Goal: Check status

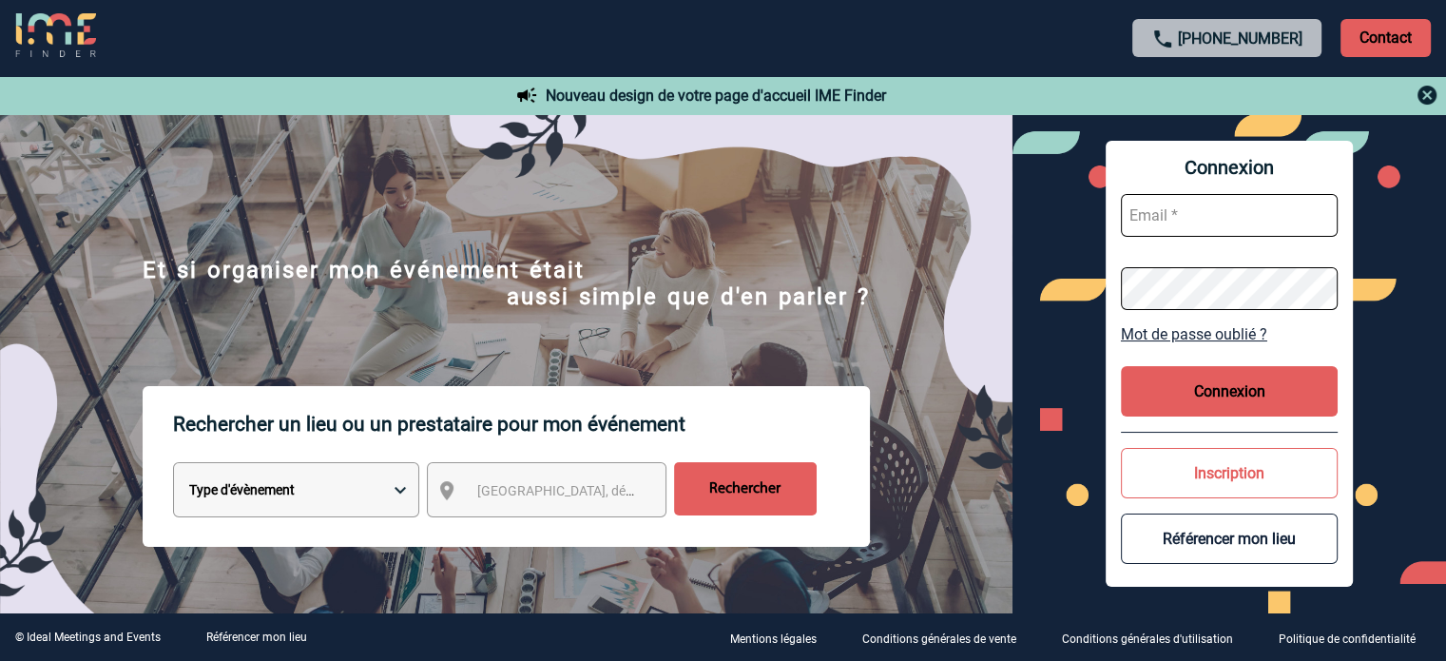
type input "[EMAIL_ADDRESS][DOMAIN_NAME]"
click at [1203, 387] on button "Connexion" at bounding box center [1229, 391] width 217 height 50
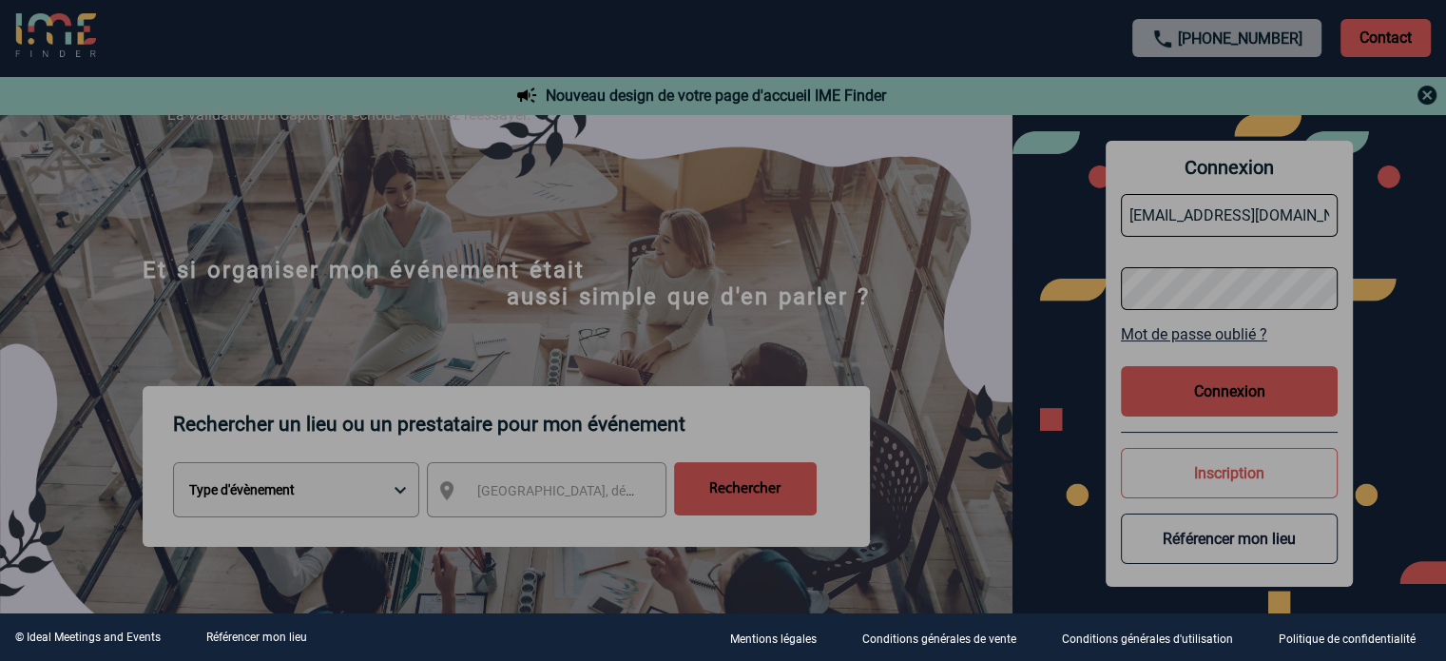
click at [890, 265] on div at bounding box center [723, 330] width 1446 height 661
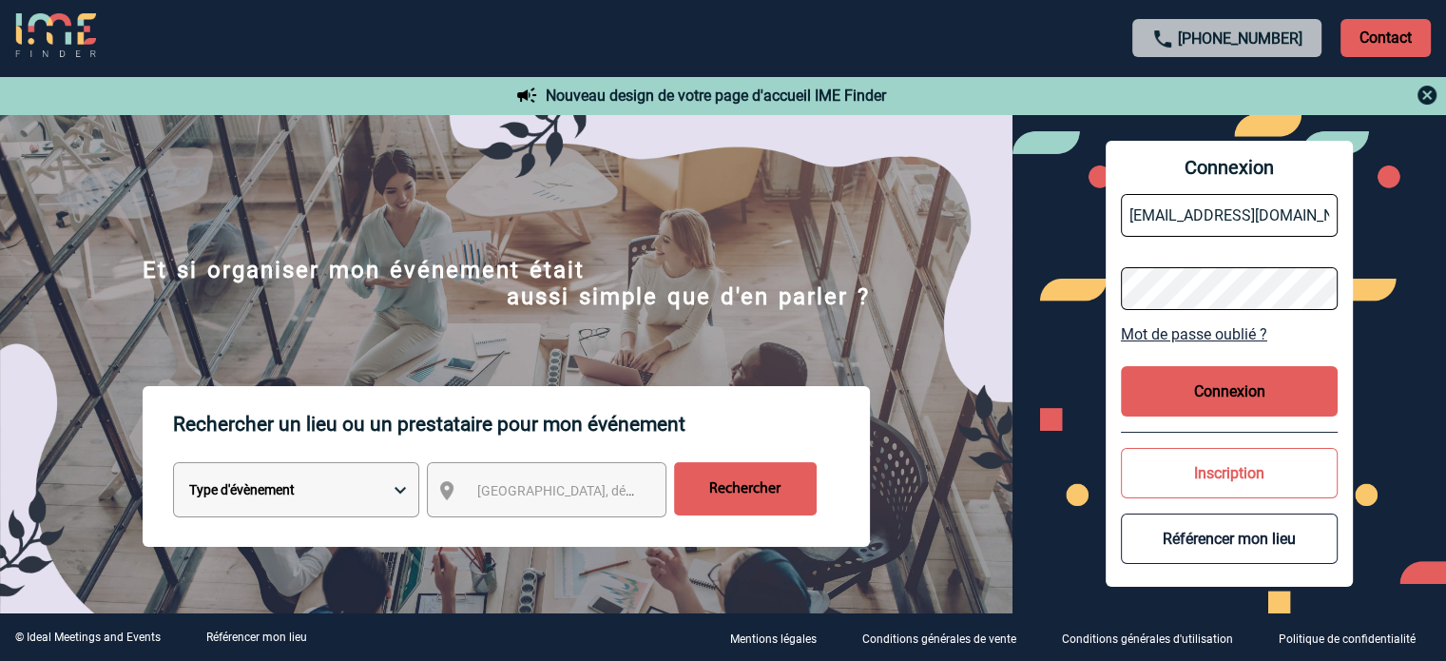
click at [1164, 388] on button "Connexion" at bounding box center [1229, 391] width 217 height 50
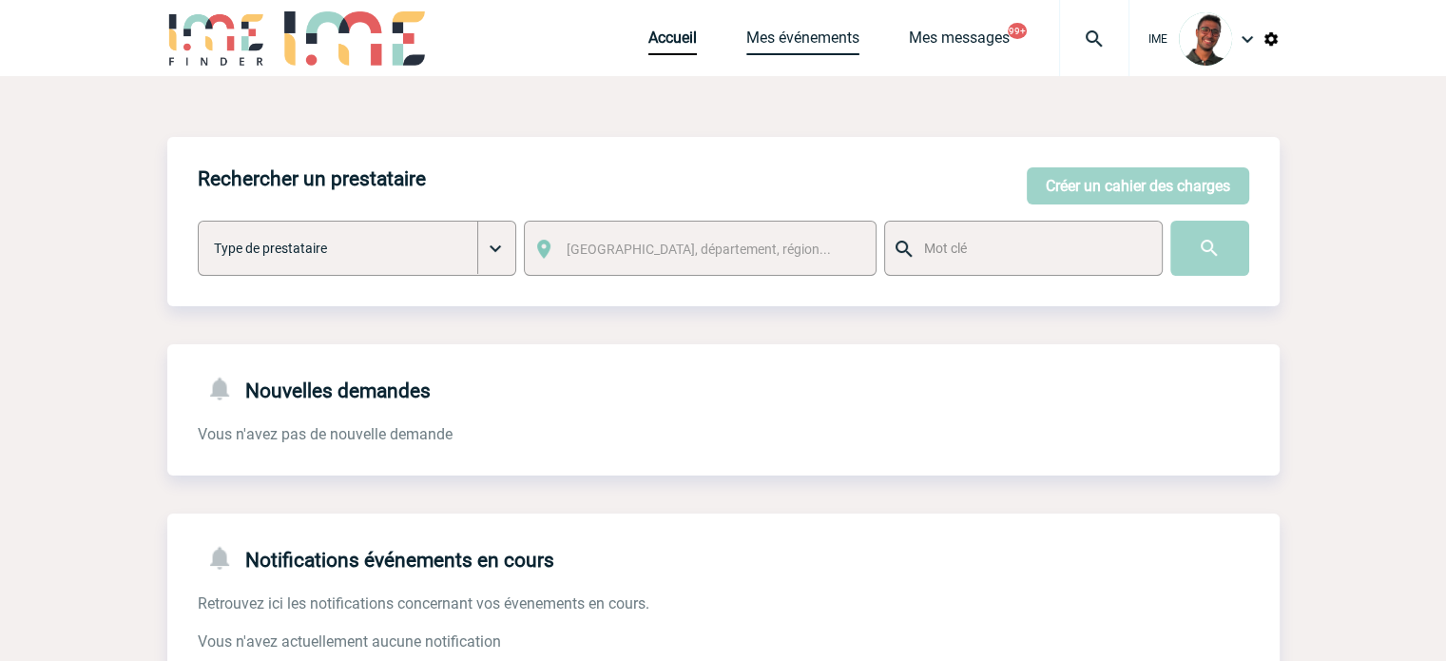
click at [786, 30] on link "Mes événements" at bounding box center [802, 42] width 113 height 27
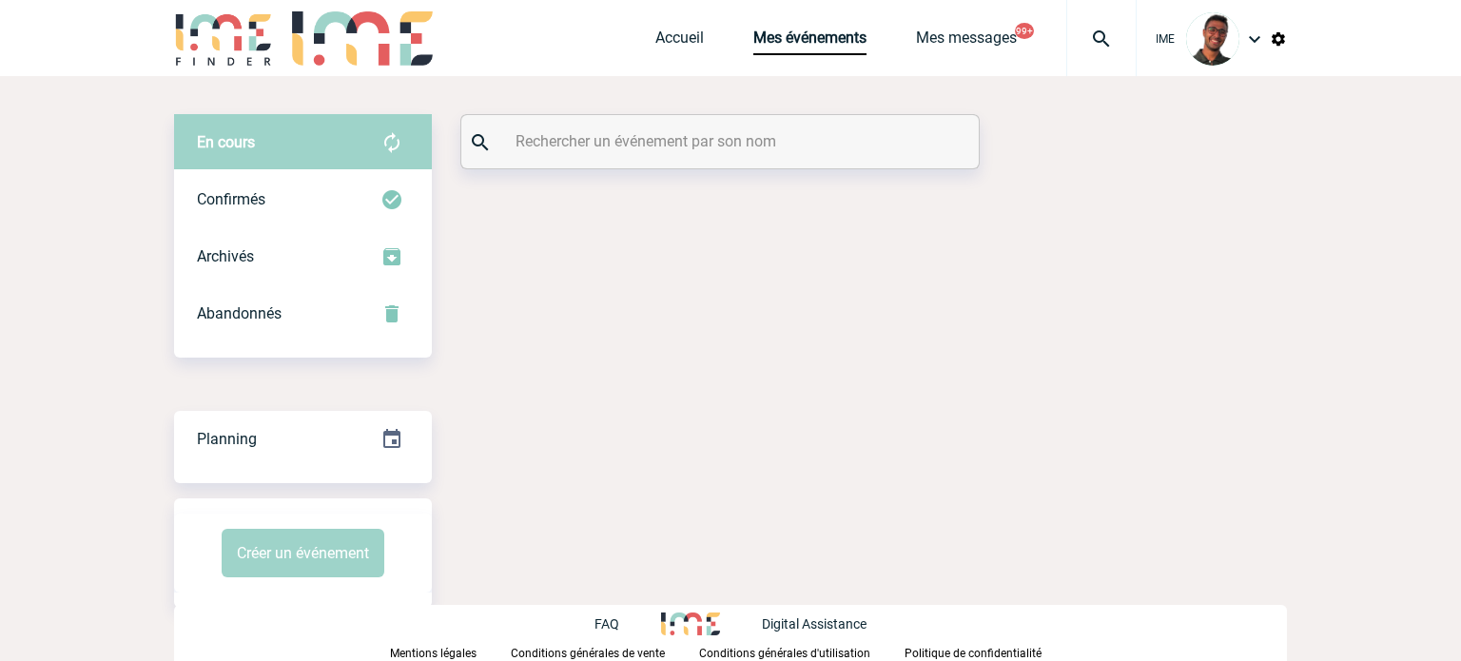
click at [559, 142] on input "text" at bounding box center [722, 141] width 423 height 28
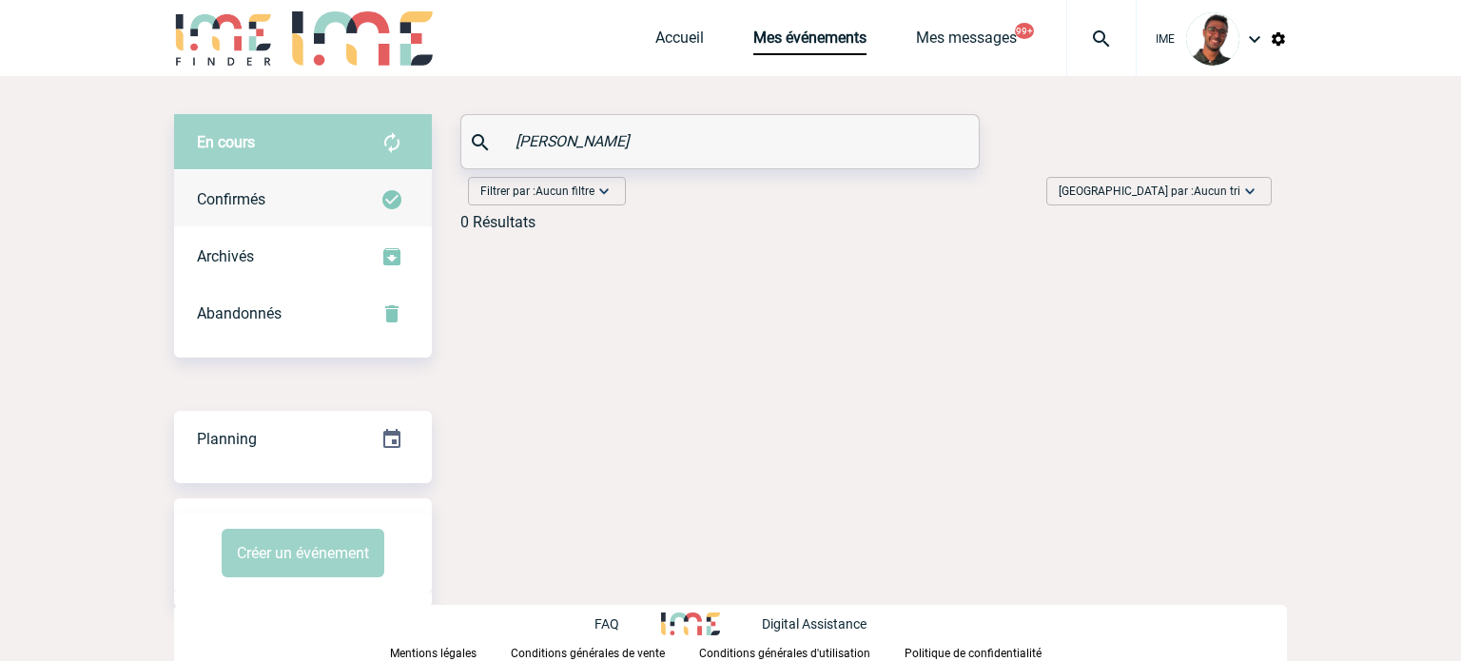
type input "teixeira"
click at [300, 182] on div "Confirmés" at bounding box center [303, 199] width 258 height 57
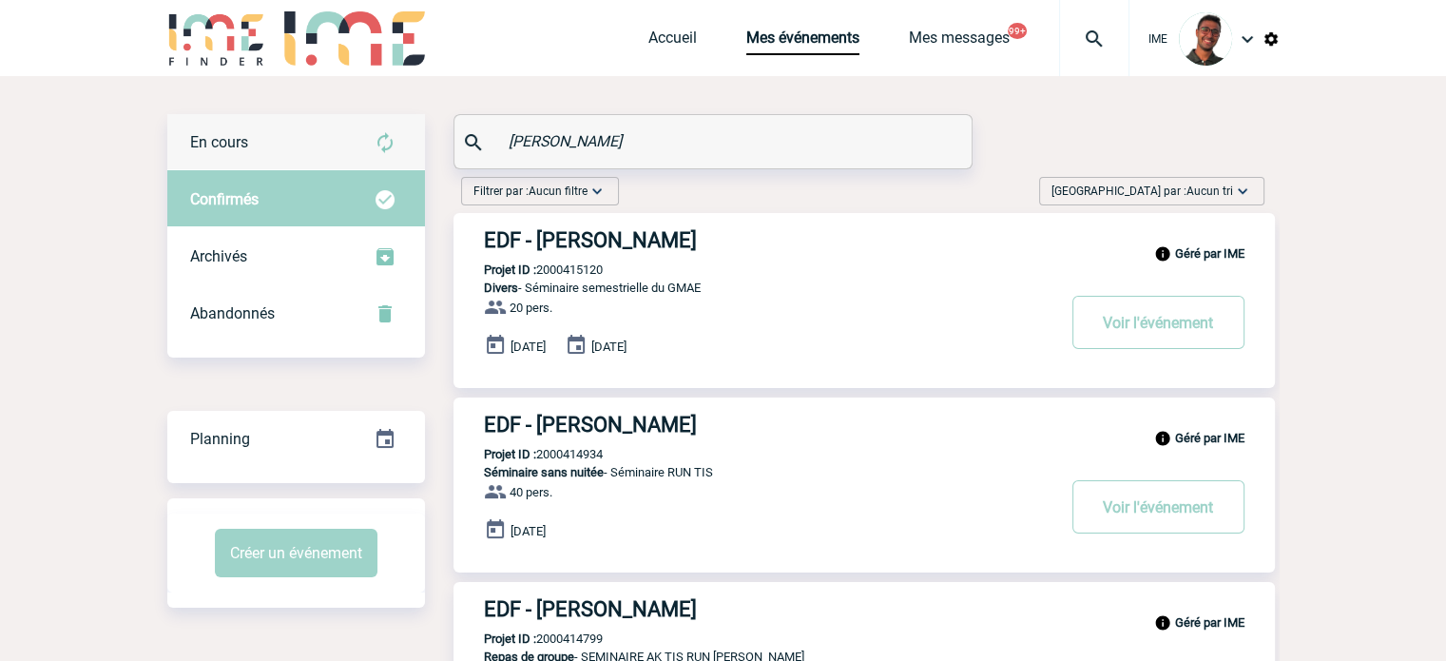
click at [320, 147] on div "En cours" at bounding box center [296, 142] width 258 height 57
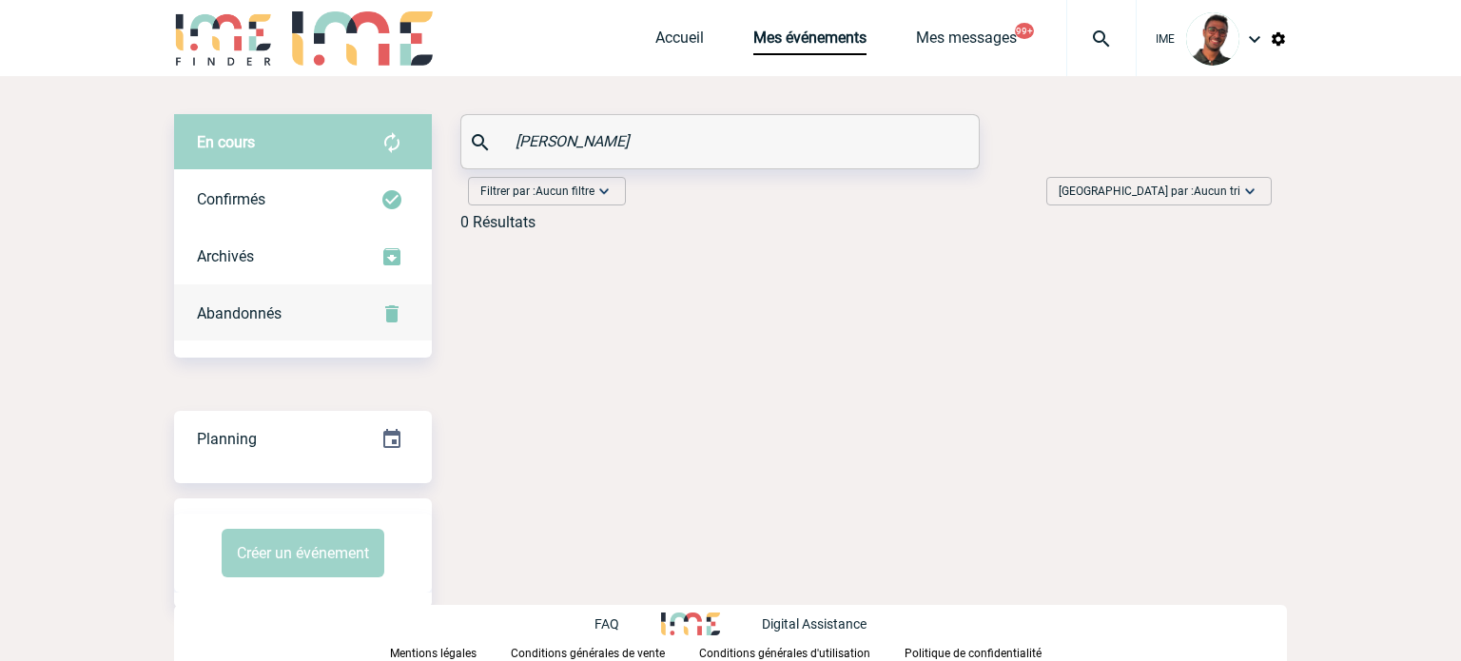
click at [325, 309] on div "Abandonnés" at bounding box center [303, 313] width 258 height 57
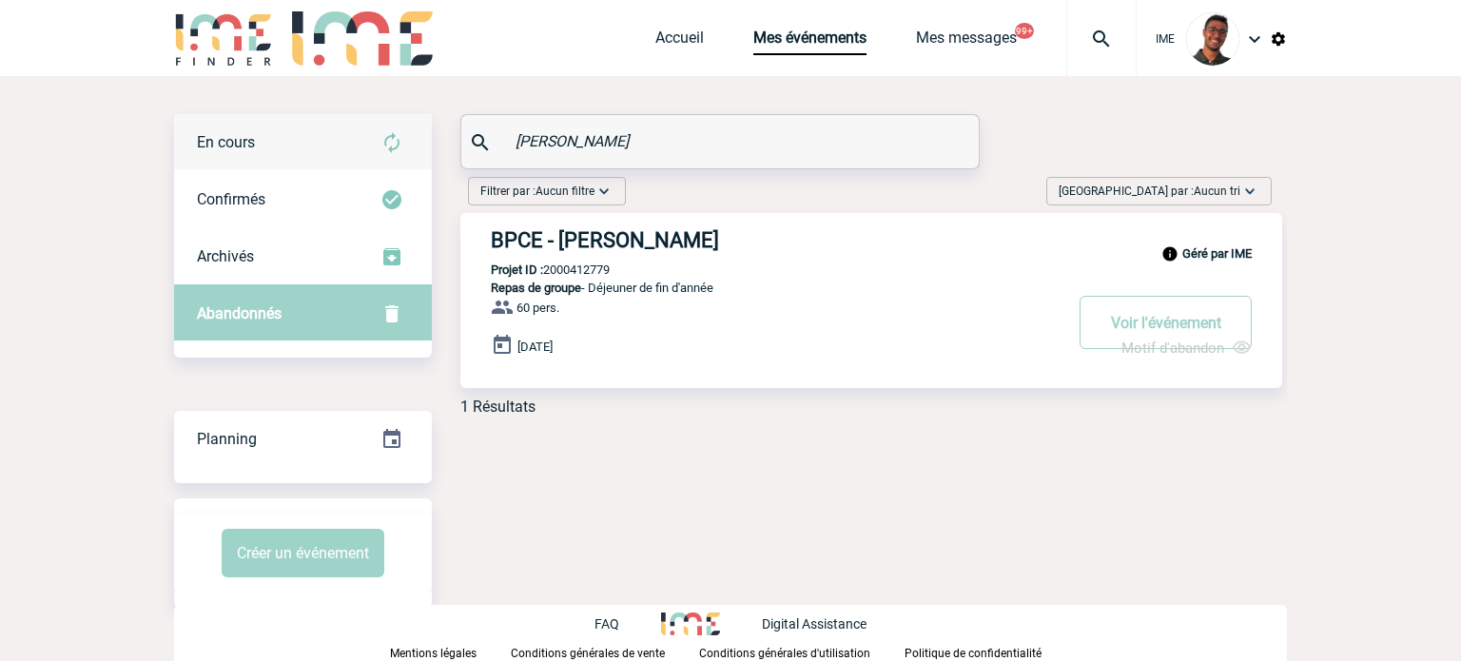
click at [323, 155] on div "En cours" at bounding box center [303, 142] width 258 height 57
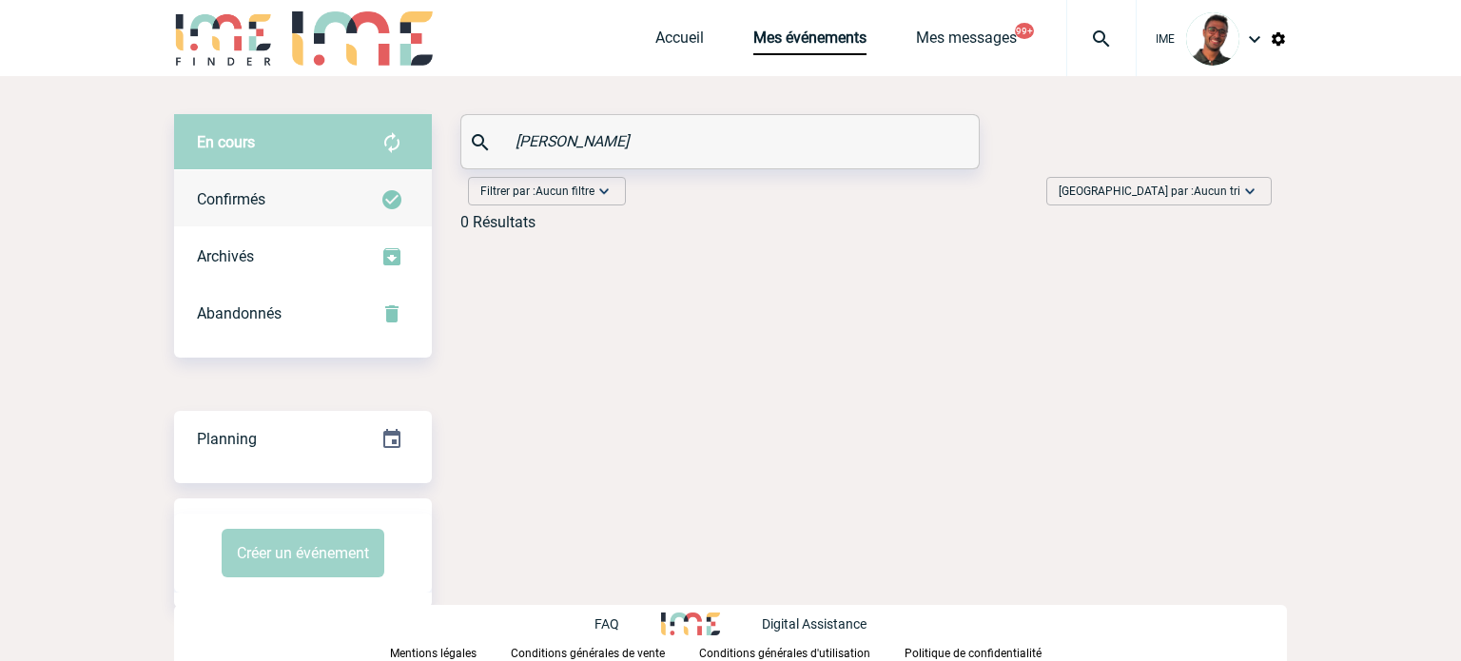
click at [358, 187] on div "Confirmés" at bounding box center [303, 199] width 258 height 57
